Goal: Transaction & Acquisition: Purchase product/service

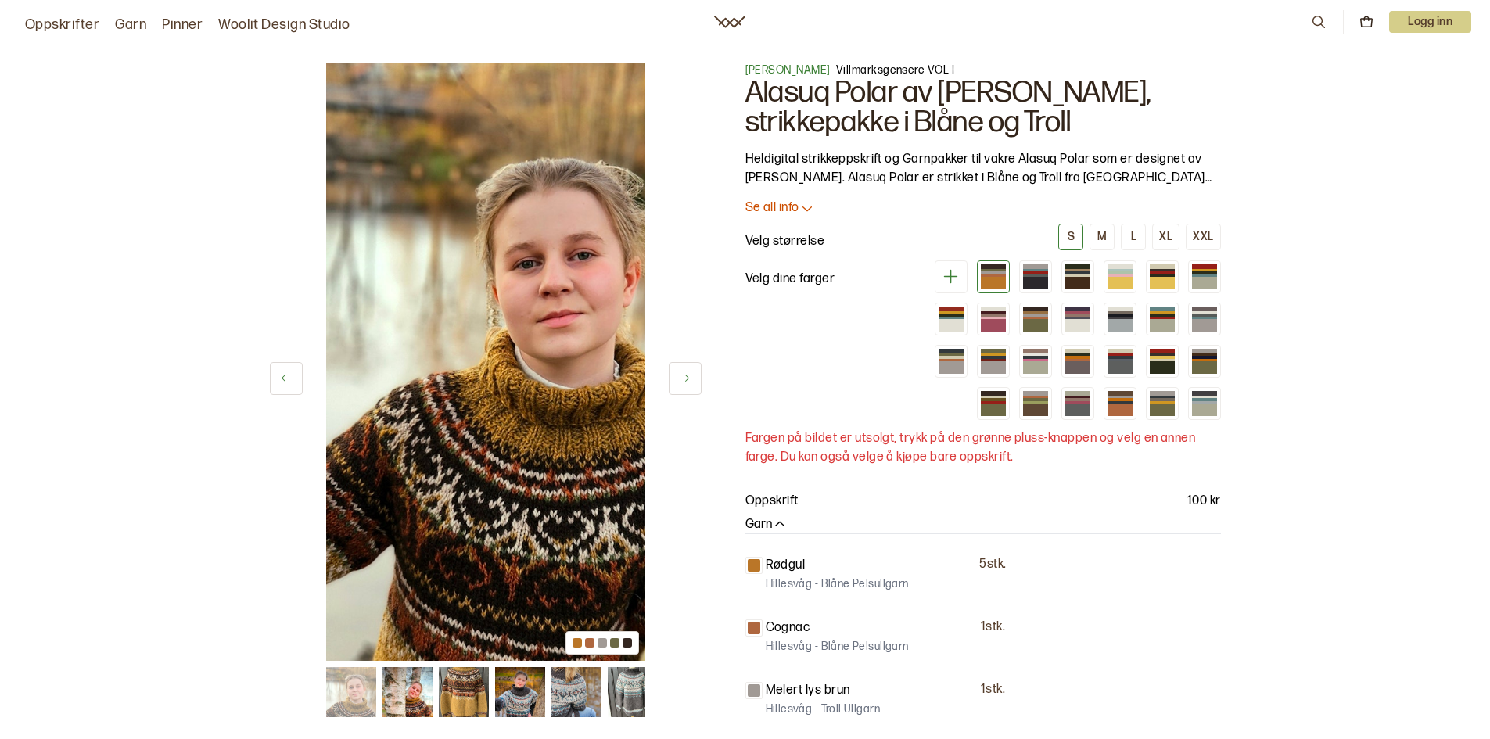
click at [669, 390] on button at bounding box center [685, 378] width 33 height 33
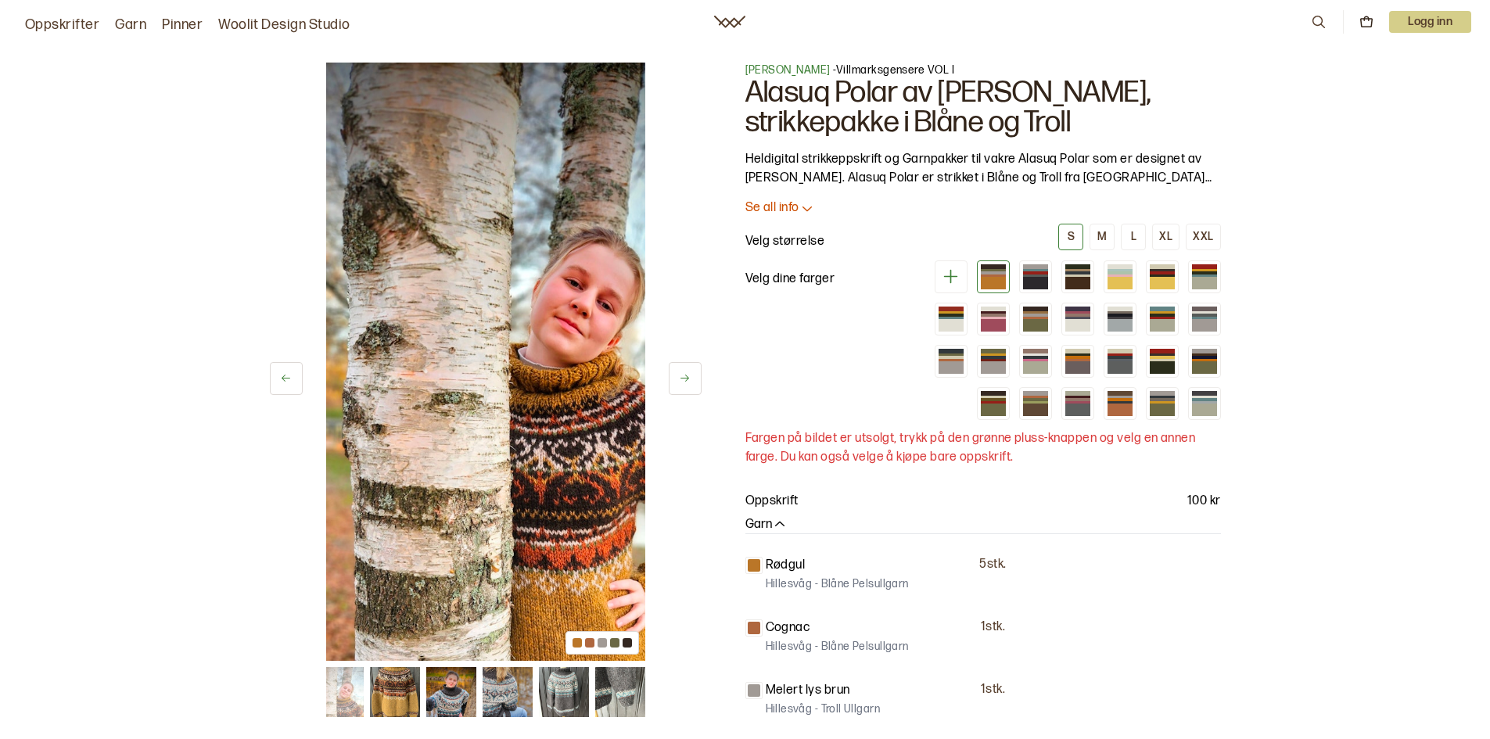
click at [669, 391] on button at bounding box center [685, 378] width 33 height 33
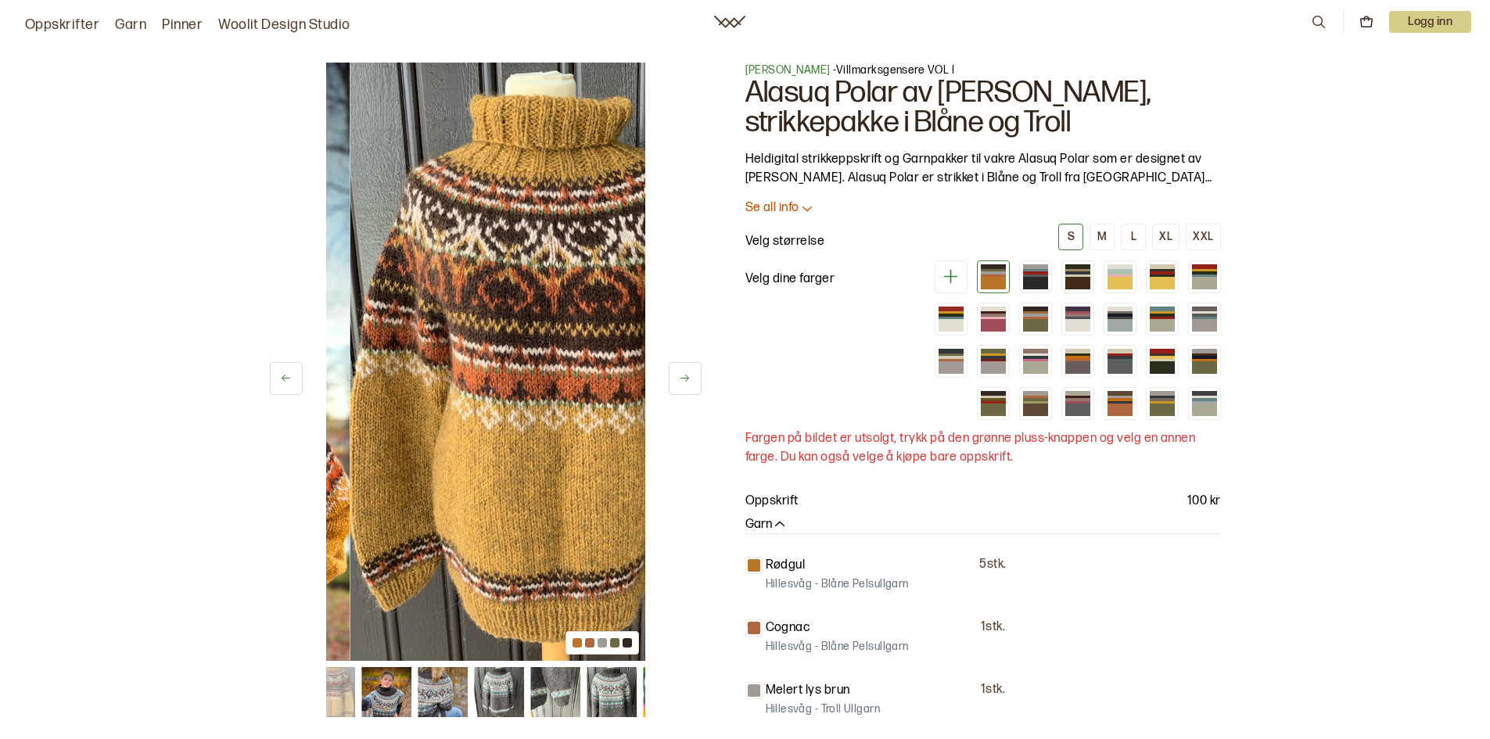
click at [669, 393] on button at bounding box center [685, 378] width 33 height 33
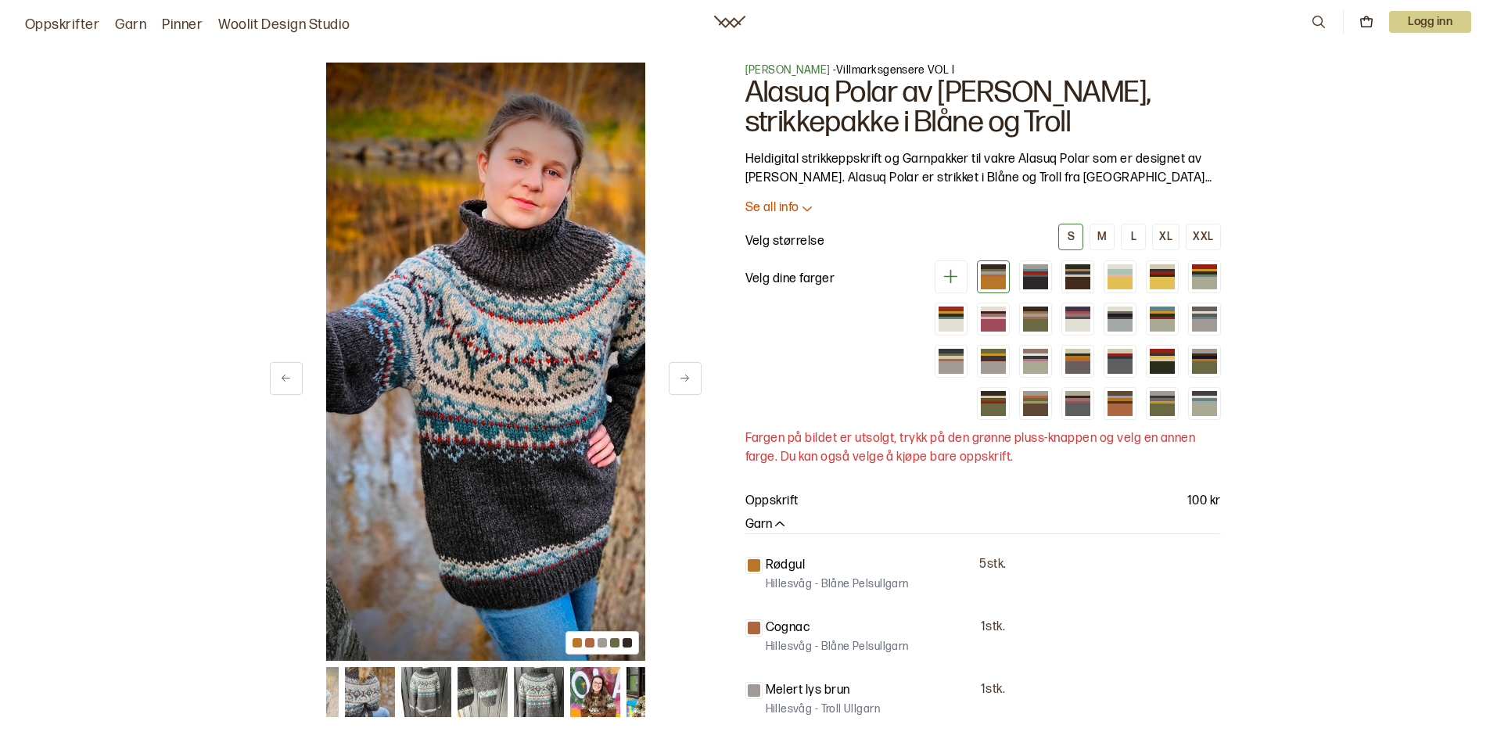
click at [683, 395] on button at bounding box center [685, 378] width 33 height 33
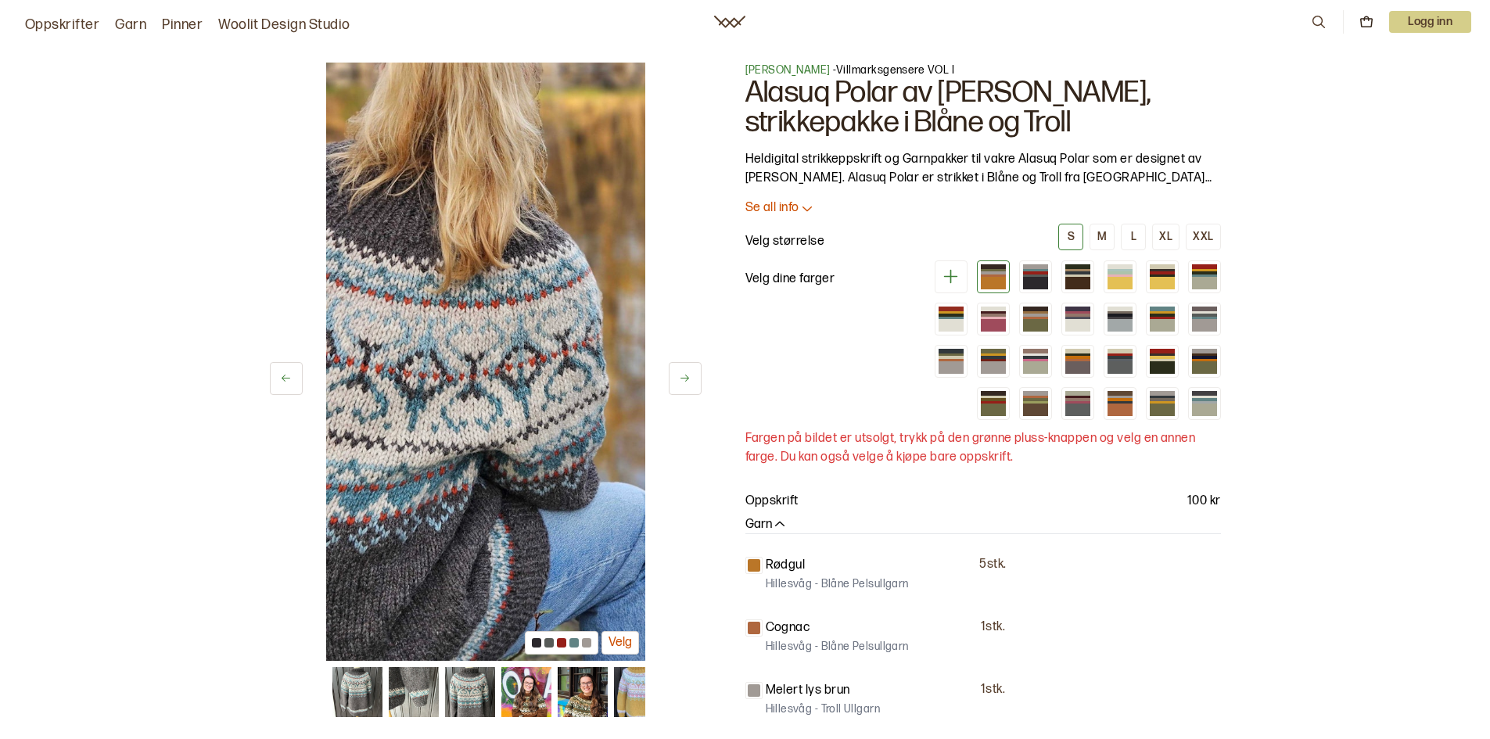
click at [280, 384] on icon at bounding box center [286, 378] width 12 height 12
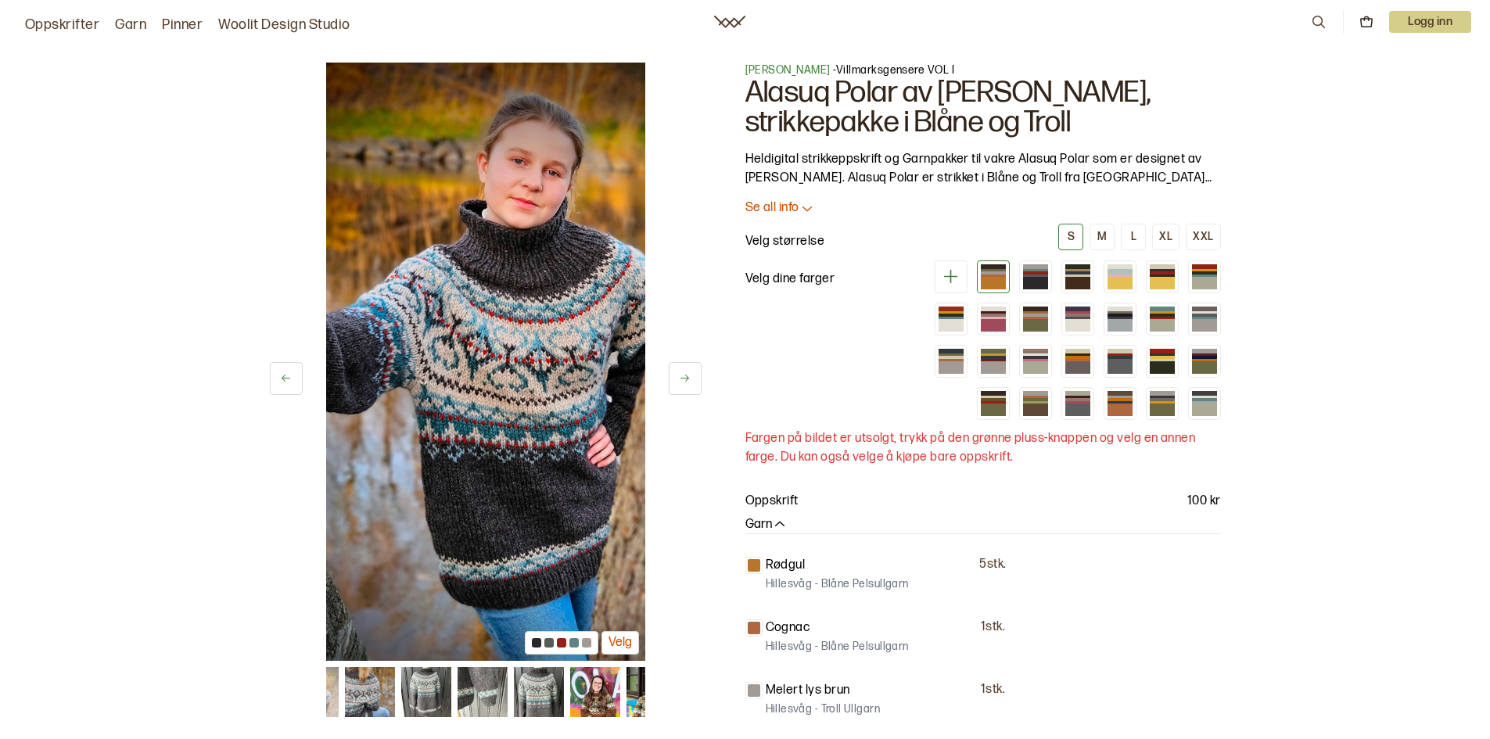
drag, startPoint x: 658, startPoint y: 396, endPoint x: 667, endPoint y: 394, distance: 8.7
click at [669, 394] on button at bounding box center [685, 378] width 33 height 33
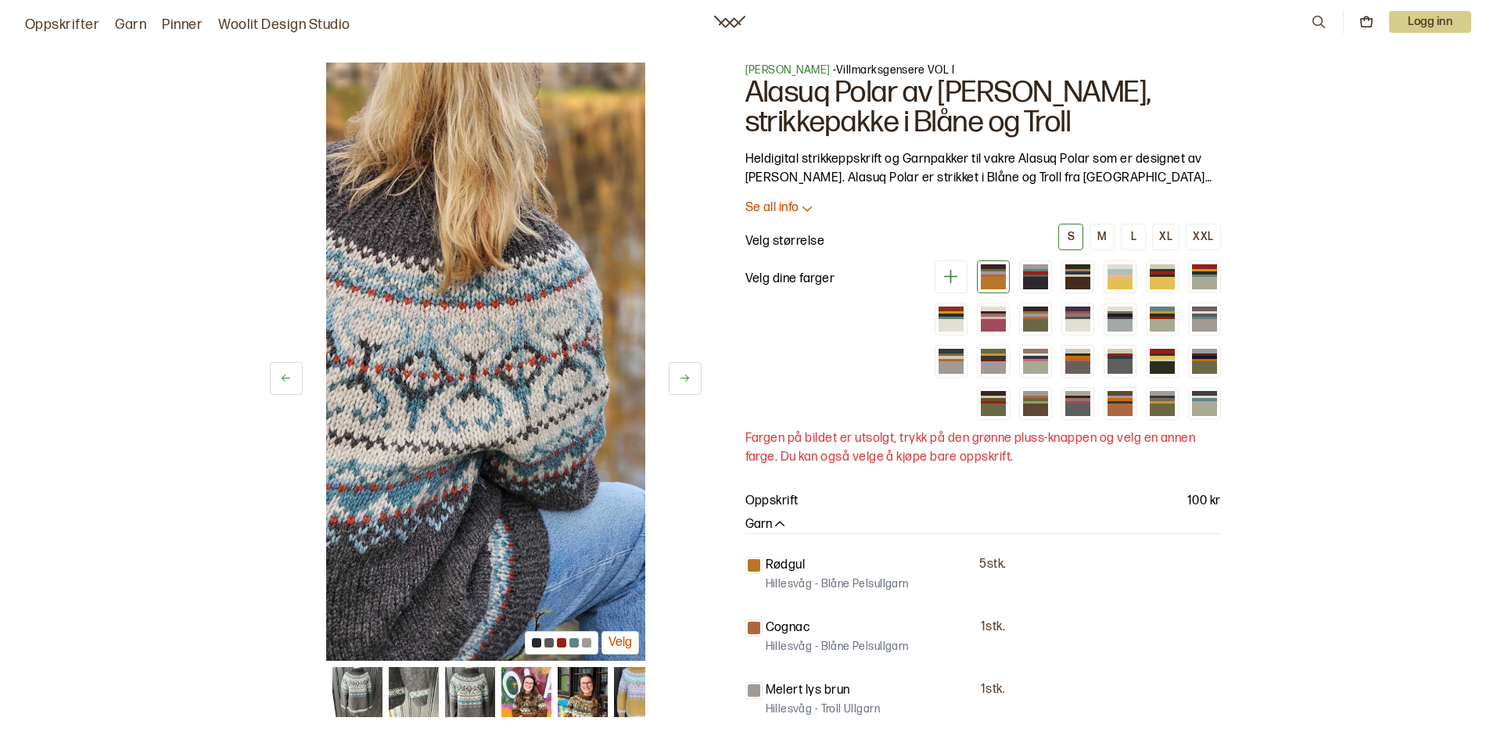
click at [679, 384] on icon at bounding box center [685, 378] width 12 height 12
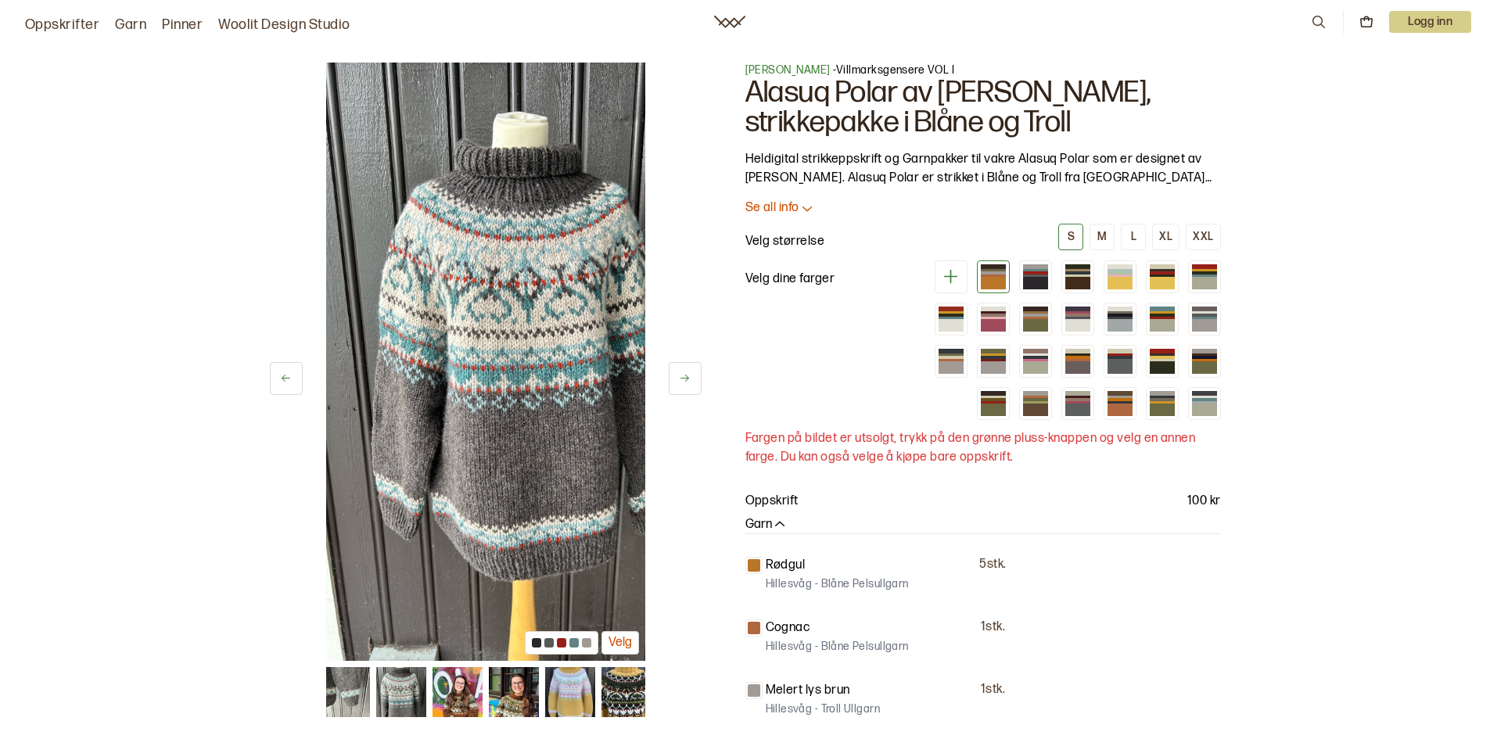
click at [280, 384] on icon at bounding box center [286, 378] width 12 height 12
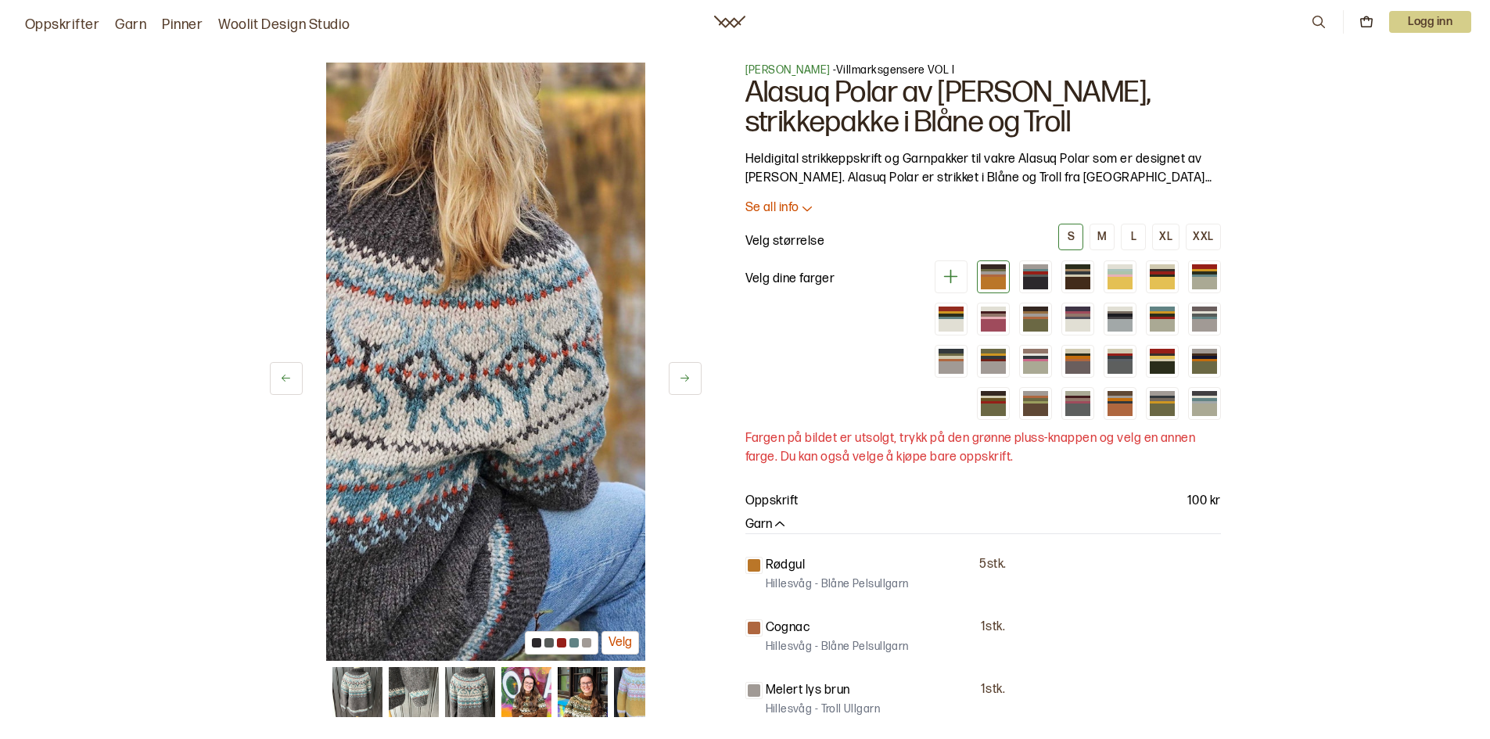
click at [280, 384] on icon at bounding box center [286, 378] width 12 height 12
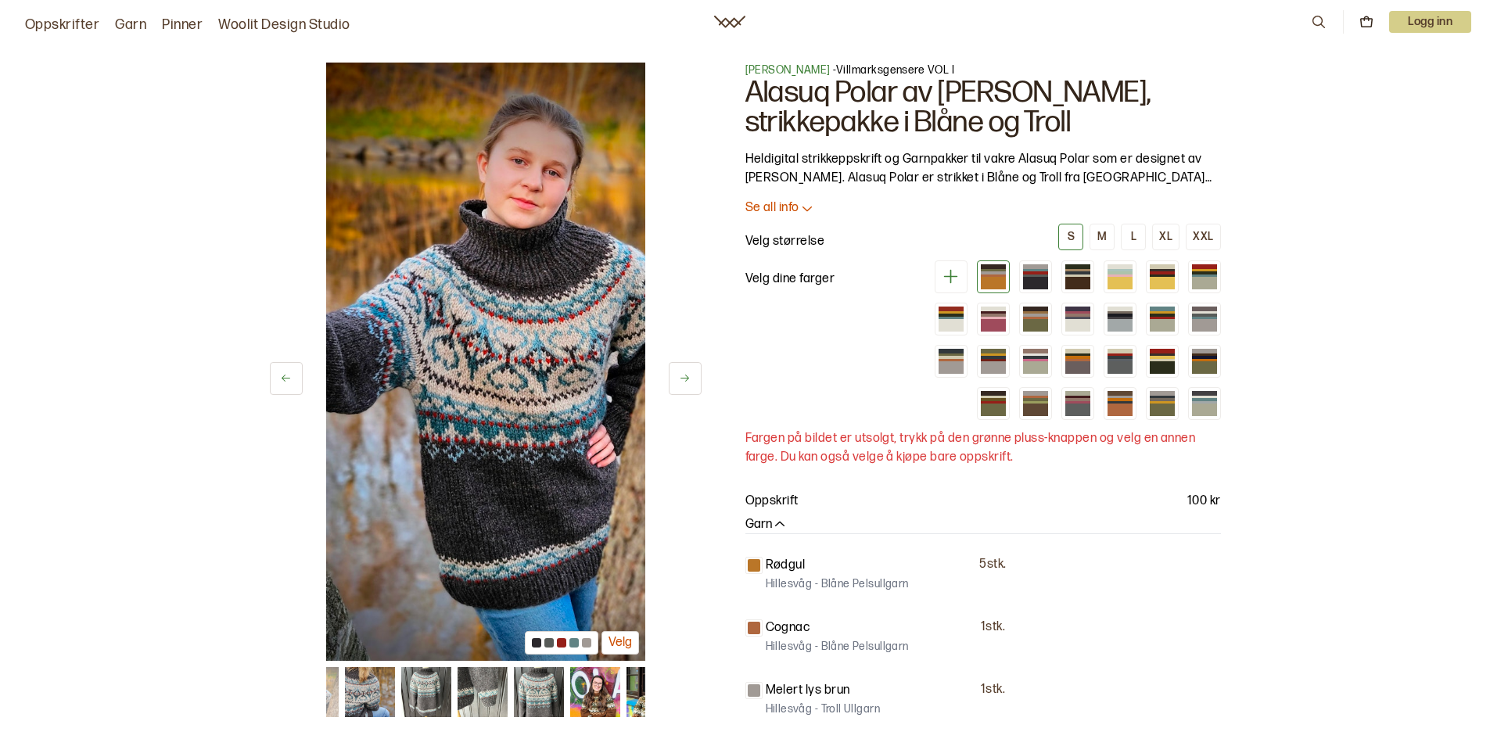
click at [673, 389] on button at bounding box center [685, 378] width 33 height 33
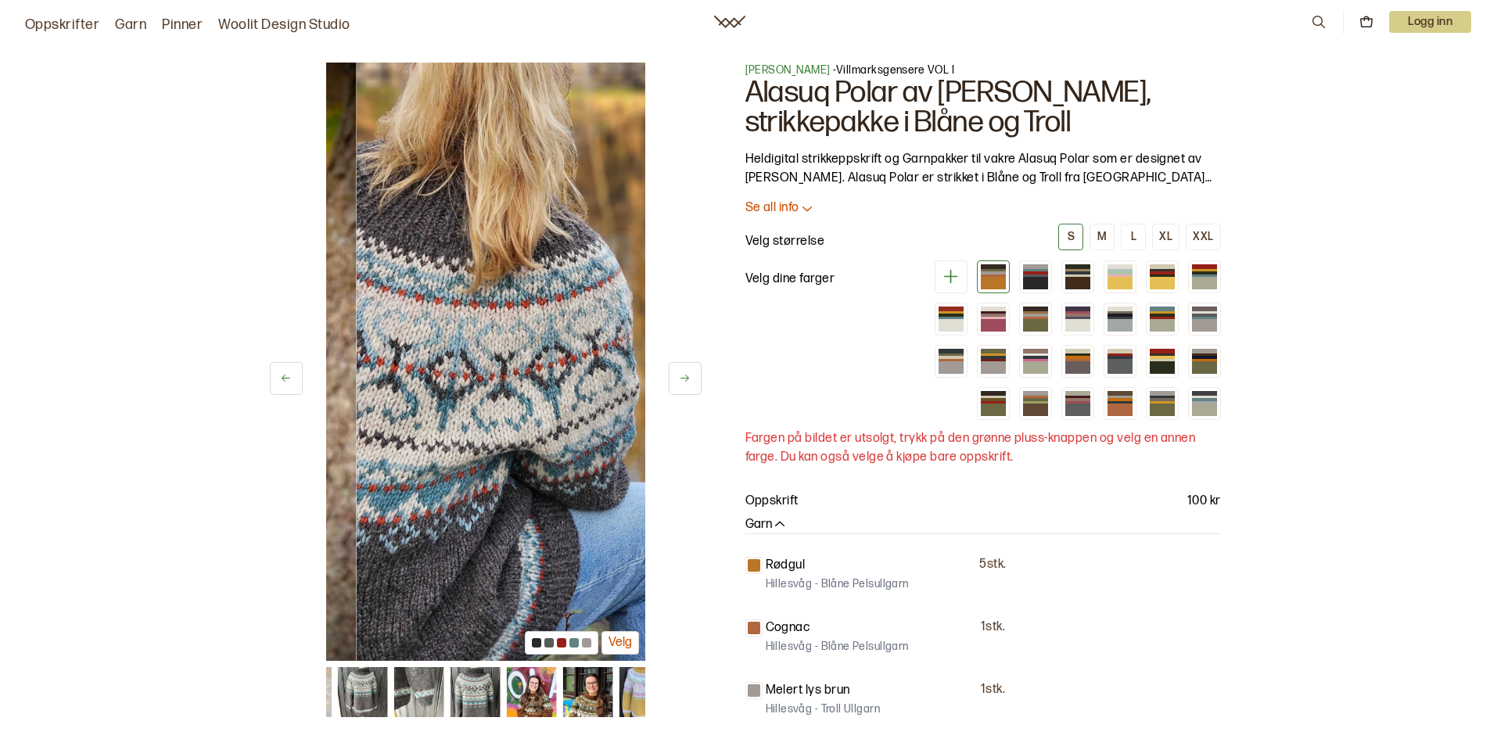
click at [673, 389] on button at bounding box center [685, 378] width 33 height 33
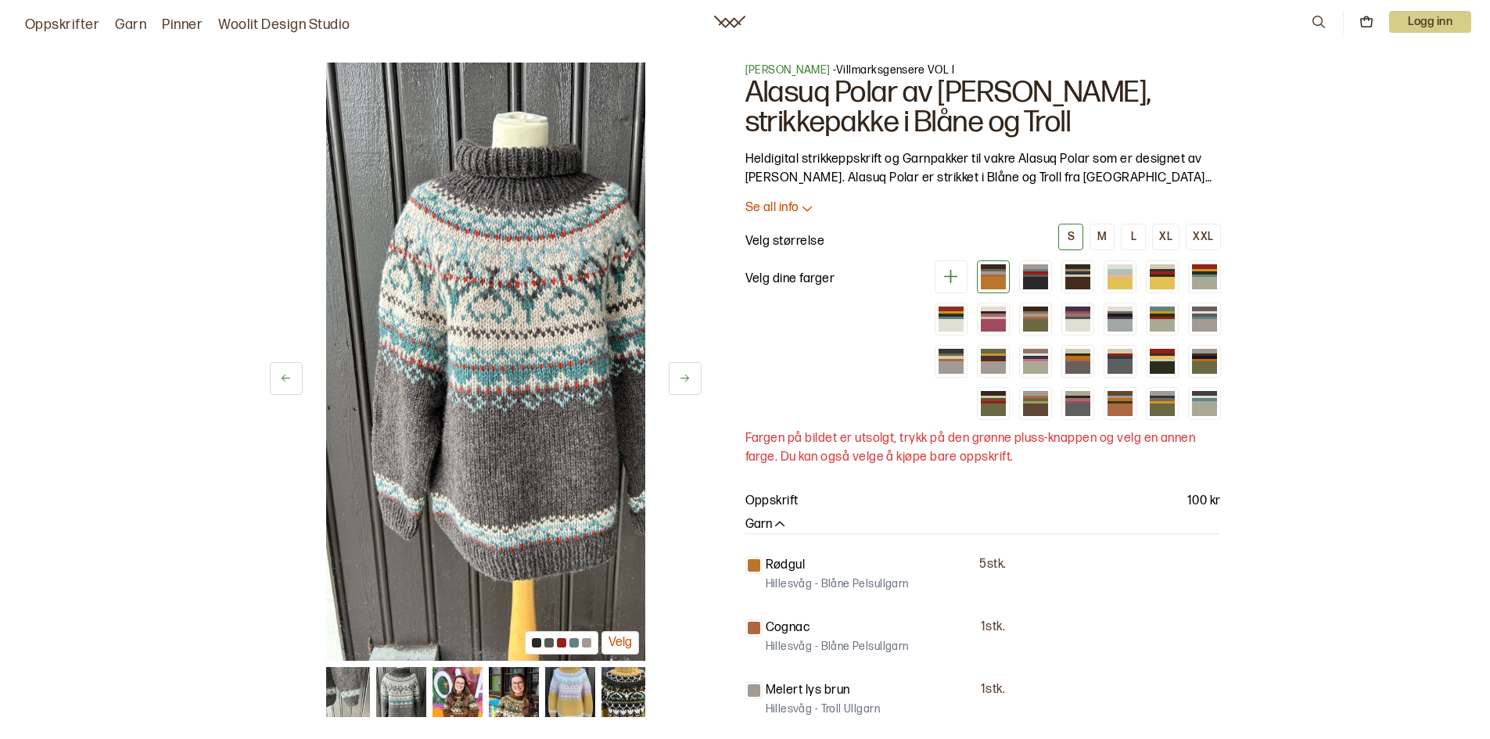
click at [673, 389] on button at bounding box center [685, 378] width 33 height 33
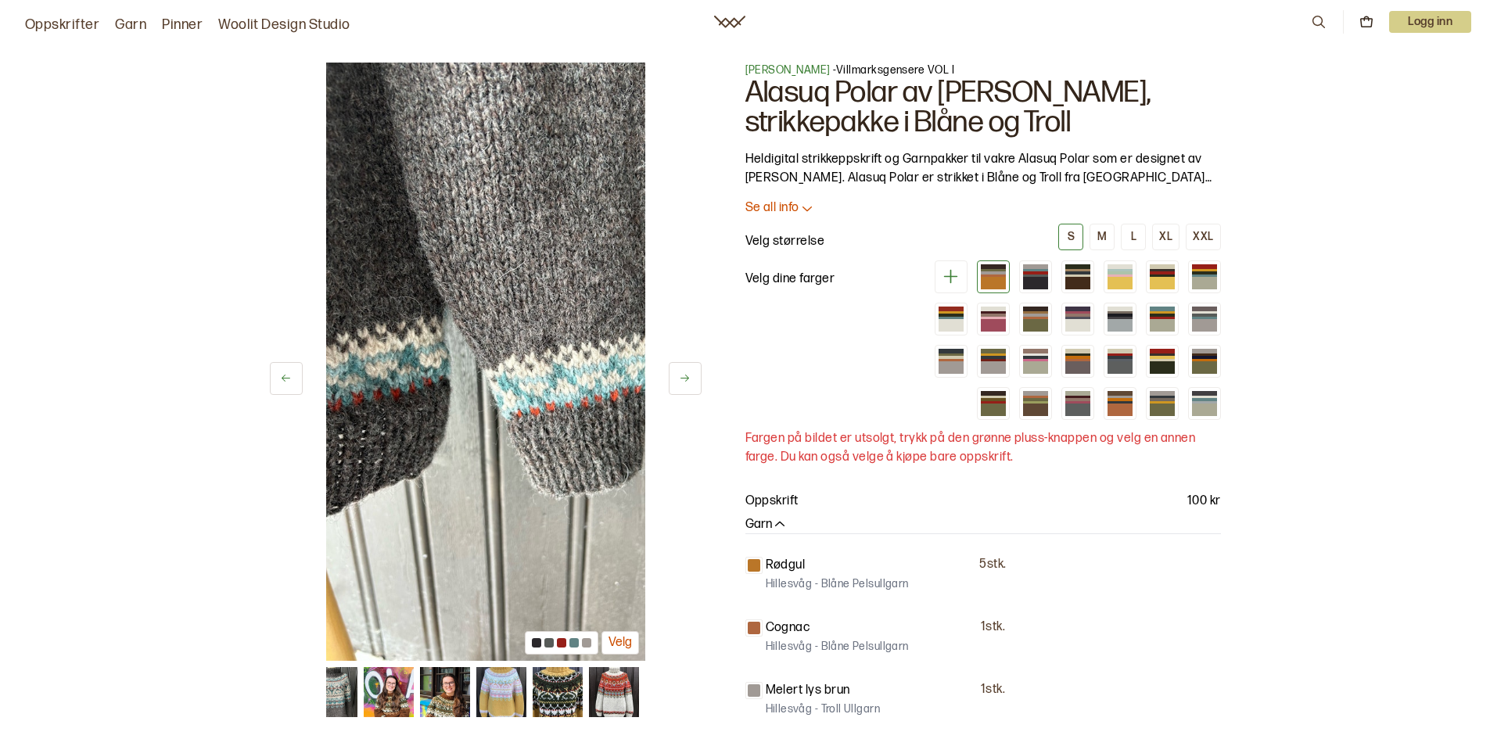
click at [683, 389] on button at bounding box center [685, 378] width 33 height 33
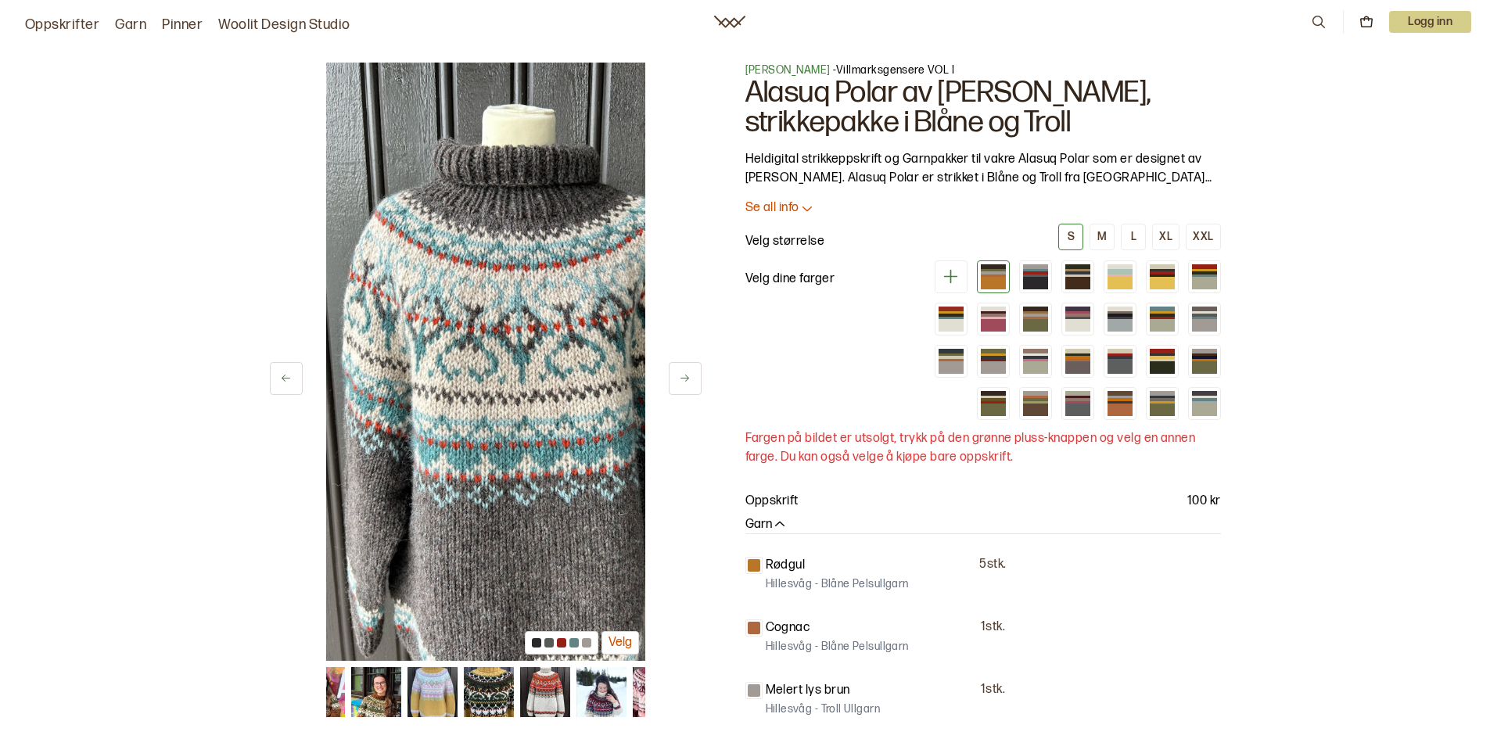
click at [683, 389] on button at bounding box center [685, 378] width 33 height 33
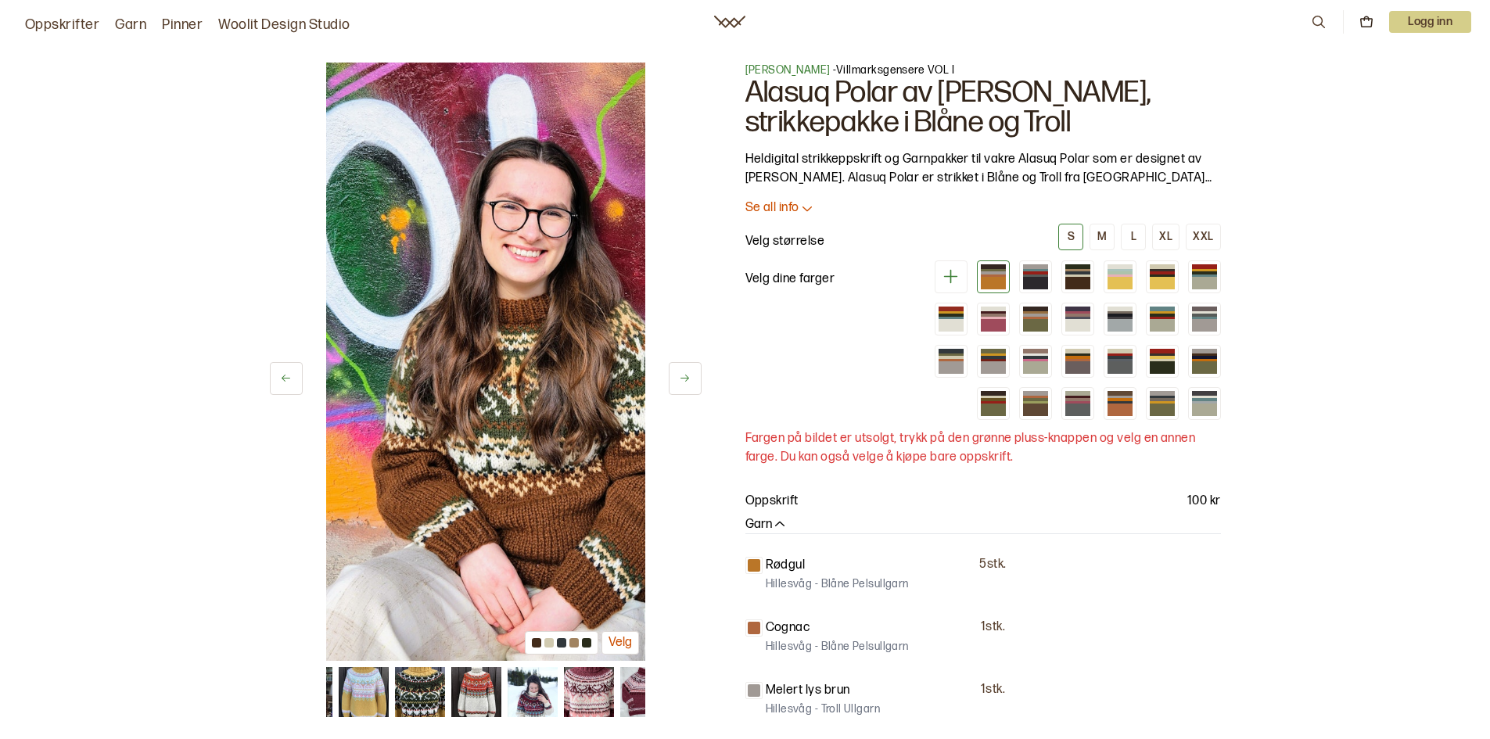
click at [683, 389] on button at bounding box center [685, 378] width 33 height 33
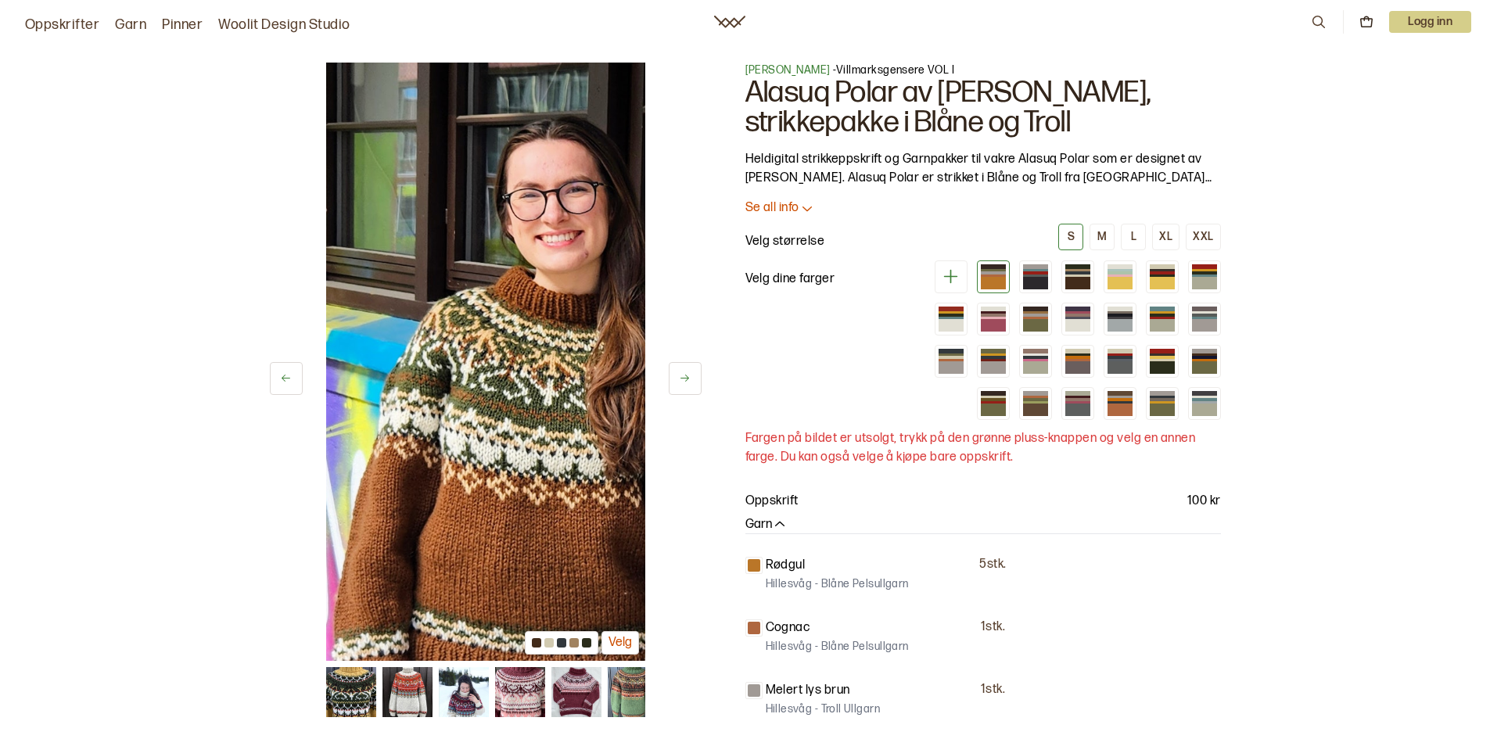
click at [678, 395] on button at bounding box center [685, 378] width 33 height 33
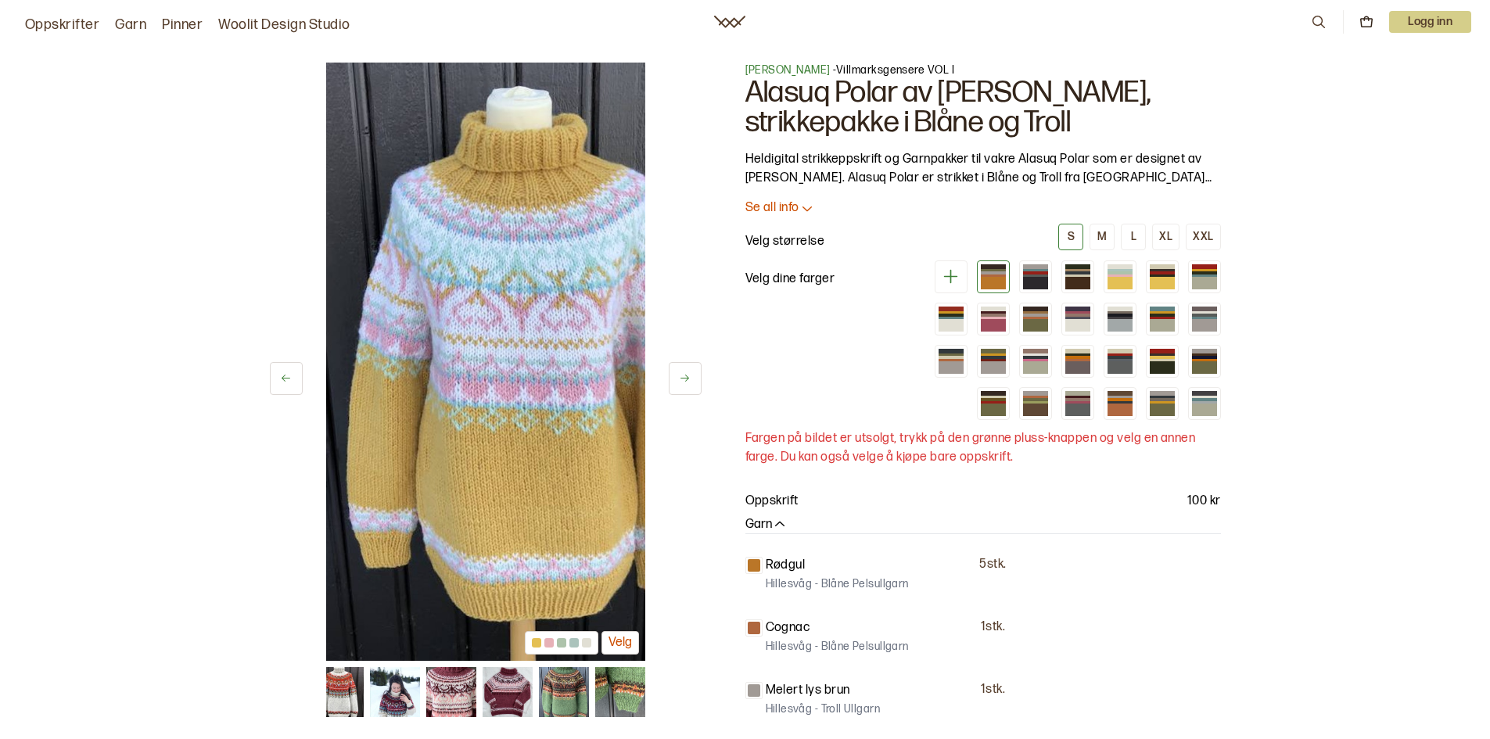
click at [680, 395] on button at bounding box center [685, 378] width 33 height 33
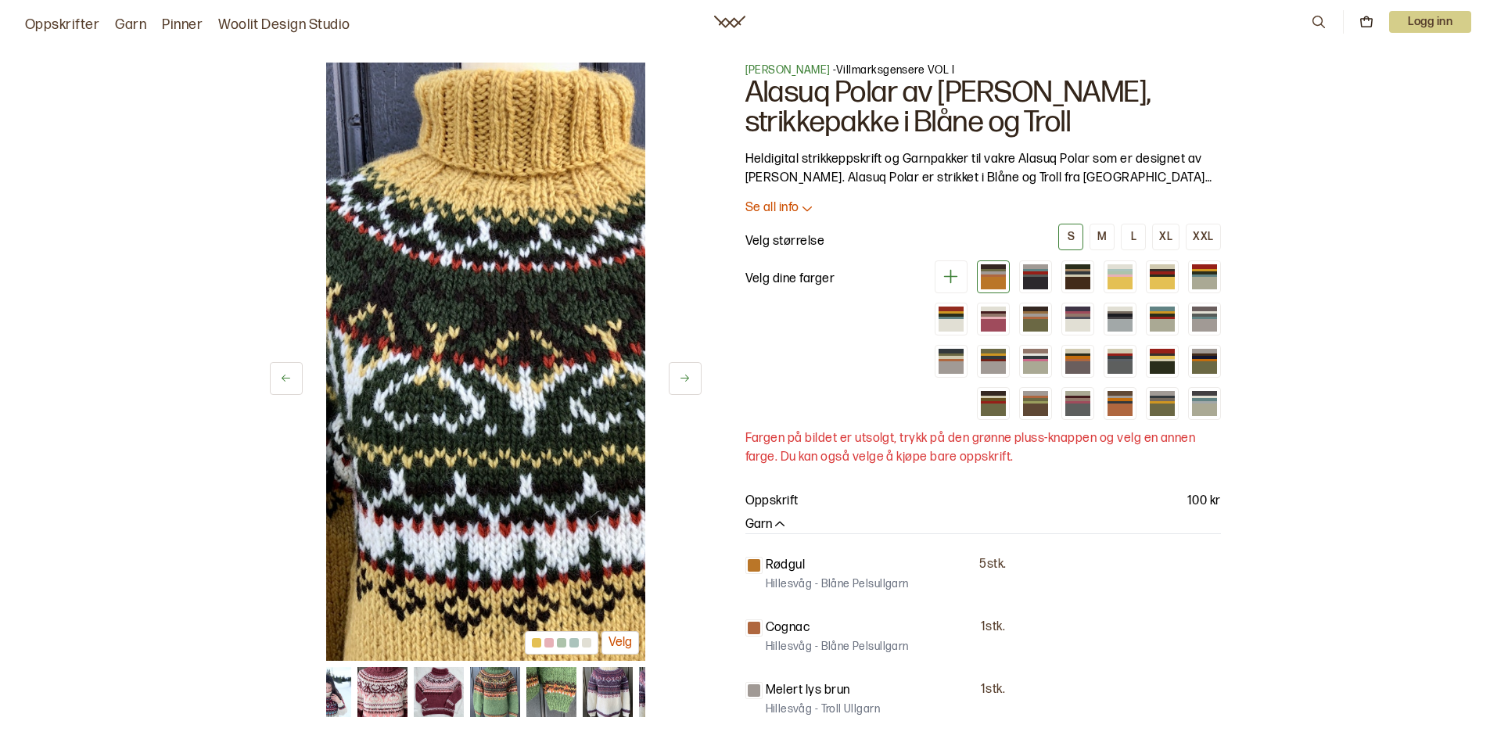
click at [680, 395] on button at bounding box center [685, 378] width 33 height 33
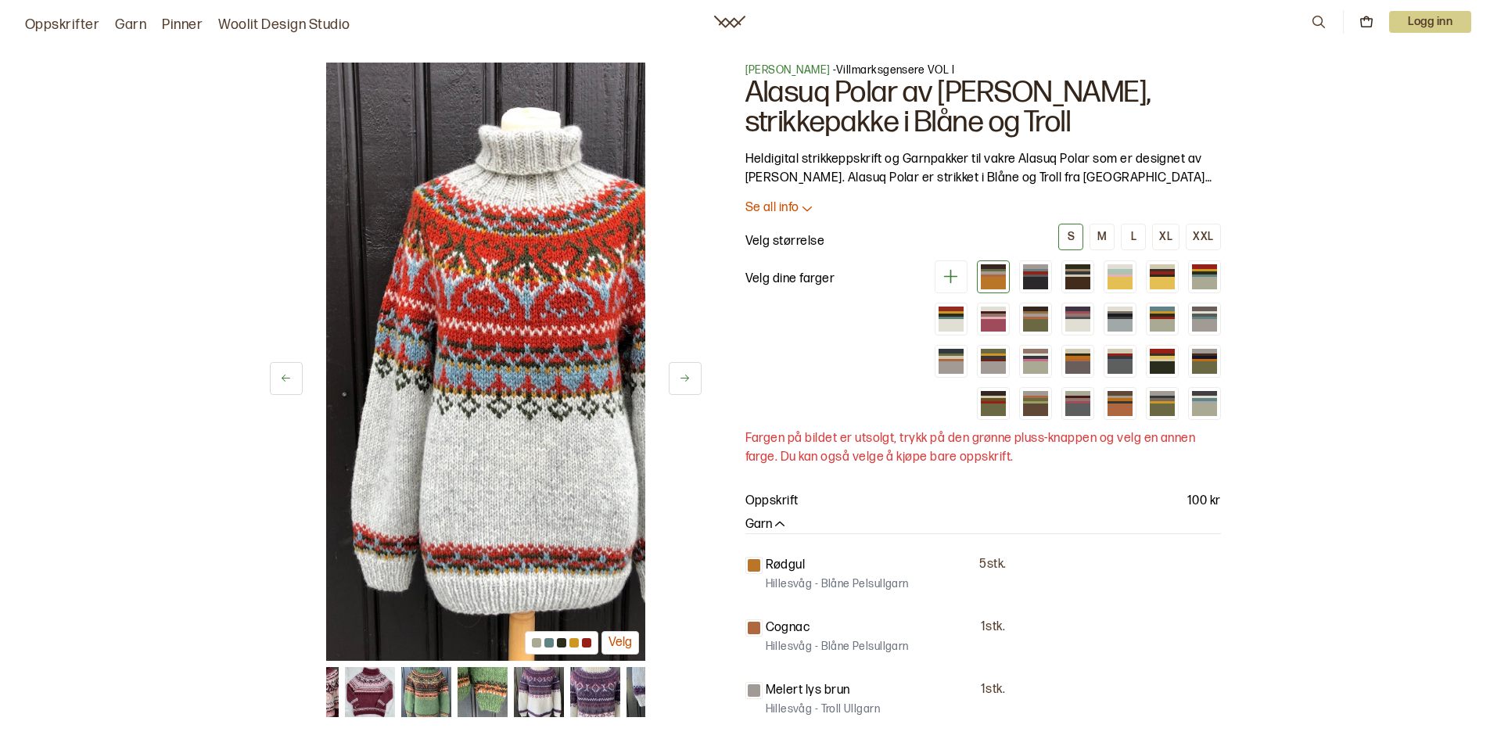
drag, startPoint x: 894, startPoint y: 522, endPoint x: 848, endPoint y: 30, distance: 493.2
